Goal: Navigation & Orientation: Find specific page/section

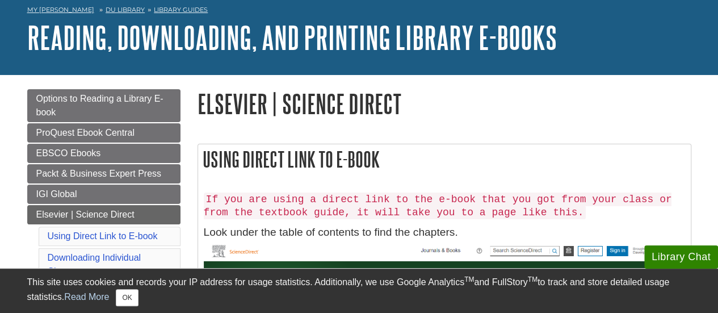
scroll to position [53, 0]
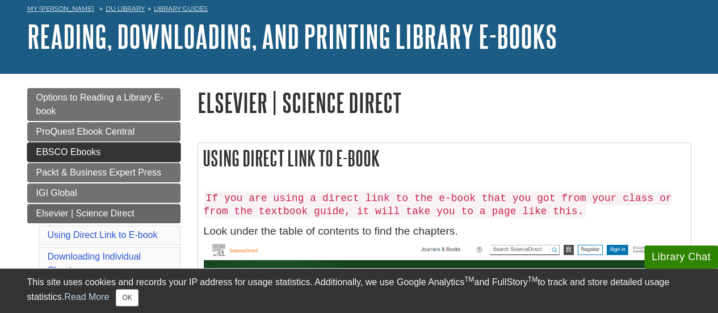
click at [71, 147] on span "EBSCO Ebooks" at bounding box center [68, 152] width 65 height 10
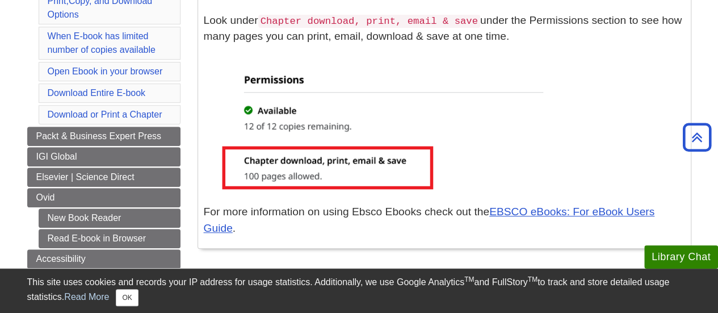
scroll to position [227, 0]
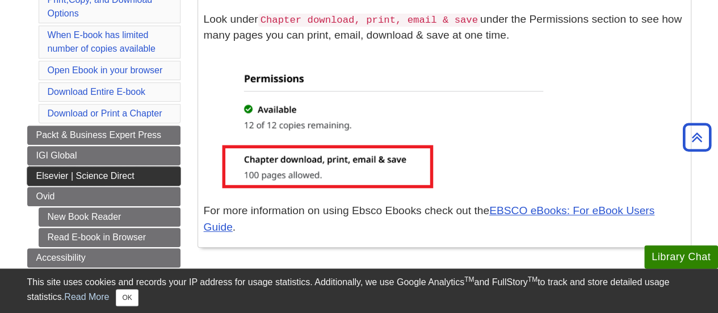
click at [68, 174] on span "Elsevier | Science Direct" at bounding box center [85, 176] width 98 height 10
